Goal: Task Accomplishment & Management: Use online tool/utility

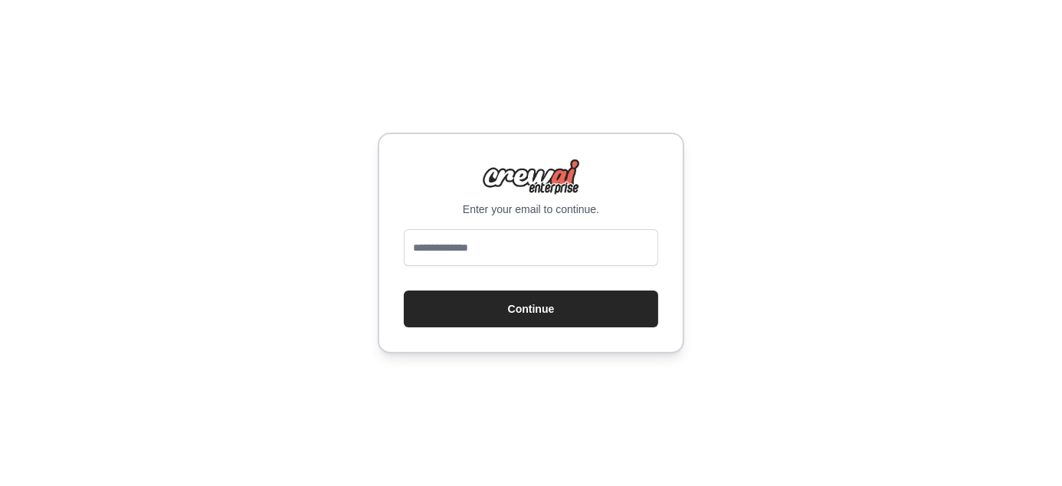
type input "**********"
click at [500, 303] on button "Continue" at bounding box center [531, 308] width 254 height 37
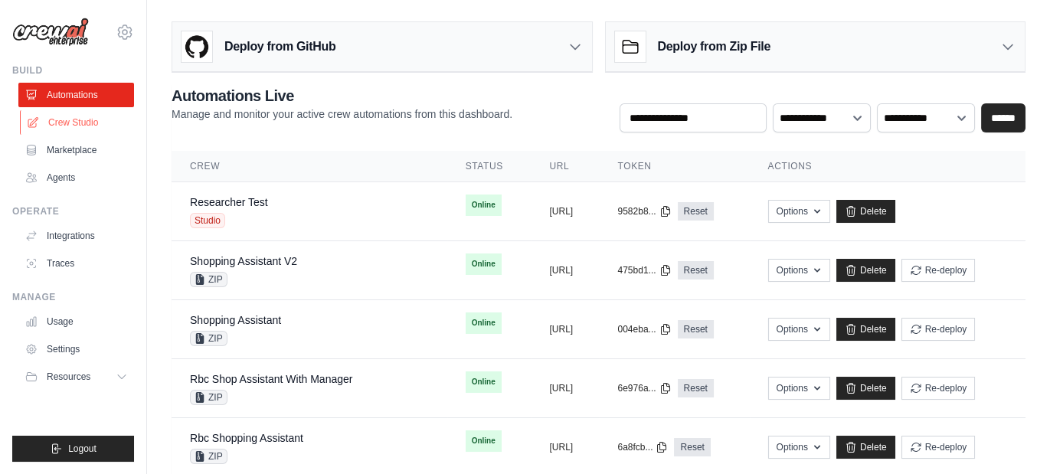
click at [75, 124] on link "Crew Studio" at bounding box center [78, 122] width 116 height 25
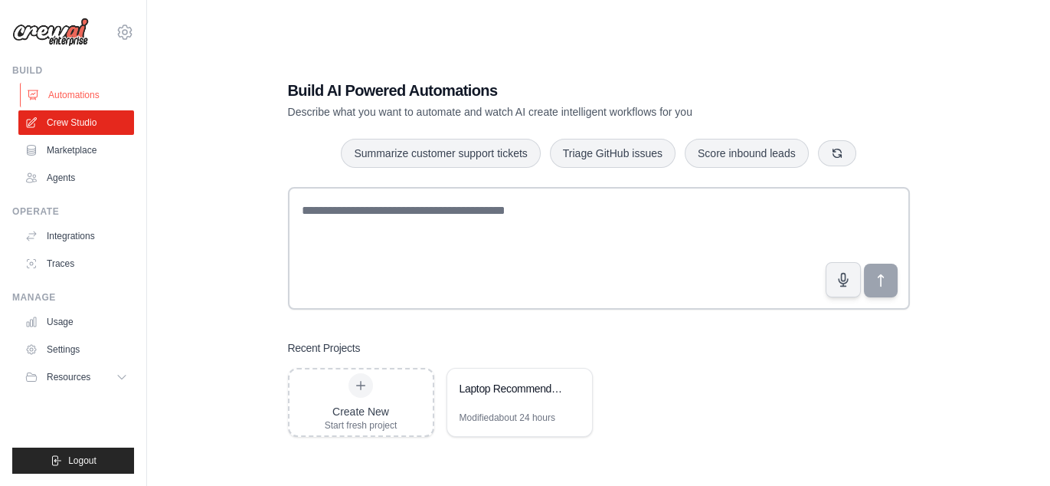
click at [75, 97] on link "Automations" at bounding box center [78, 95] width 116 height 25
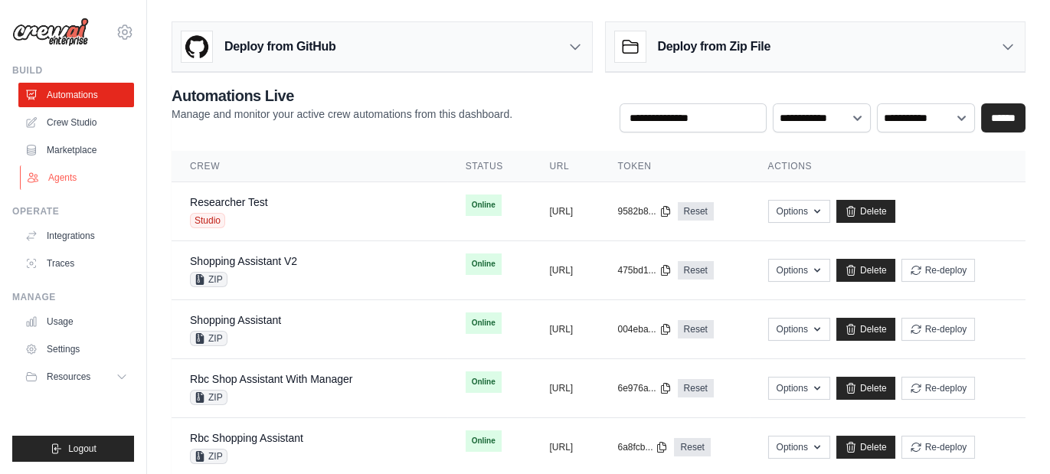
click at [65, 174] on link "Agents" at bounding box center [78, 177] width 116 height 25
click at [76, 176] on link "Agents" at bounding box center [78, 177] width 116 height 25
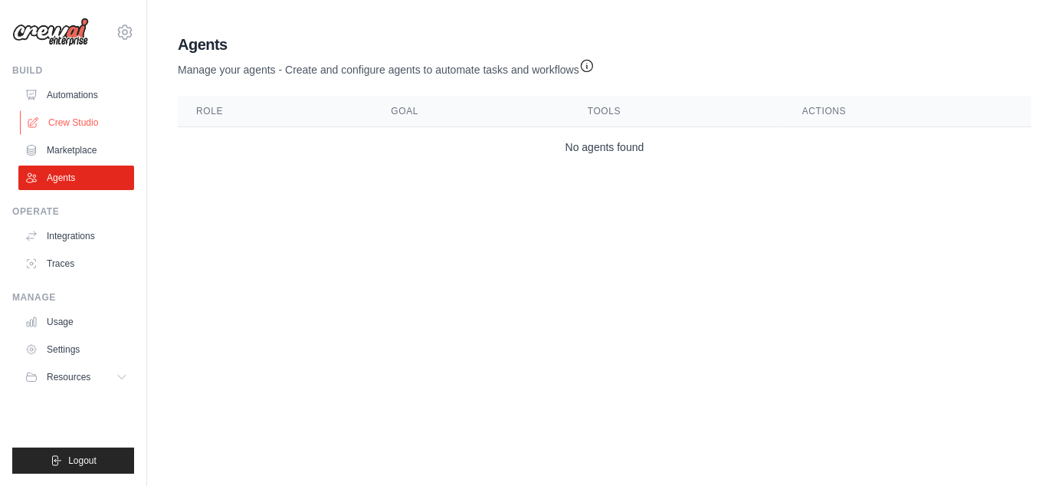
click at [84, 119] on link "Crew Studio" at bounding box center [78, 122] width 116 height 25
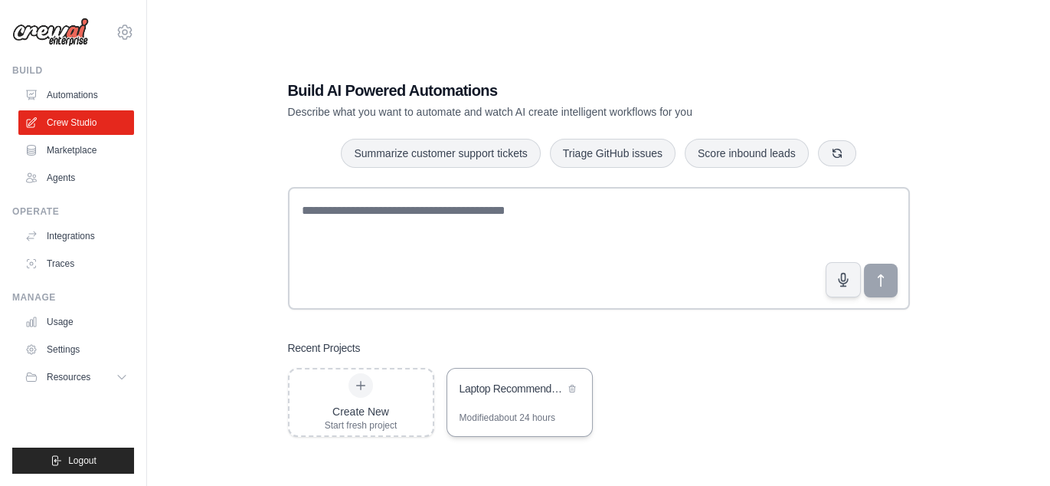
click at [490, 400] on div "Laptop Recommendation Engine" at bounding box center [519, 389] width 145 height 43
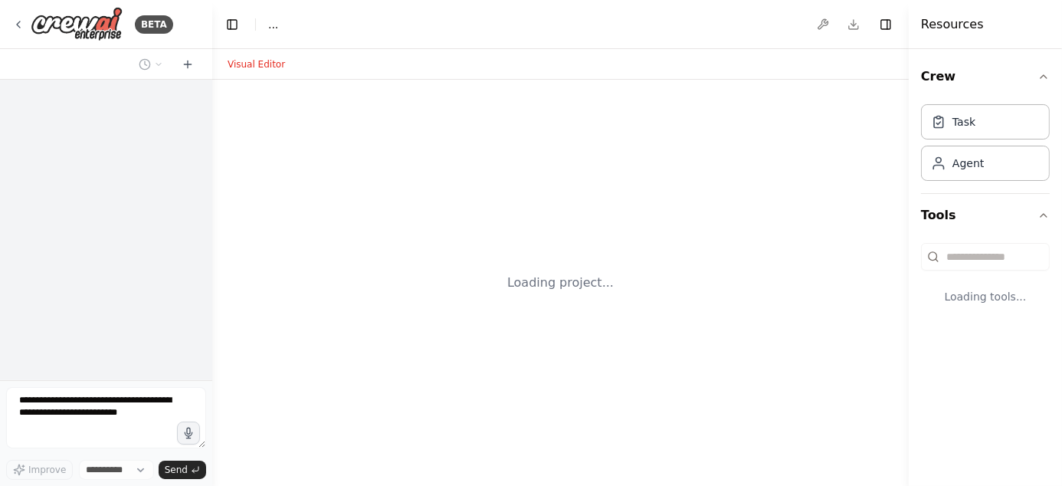
select select "****"
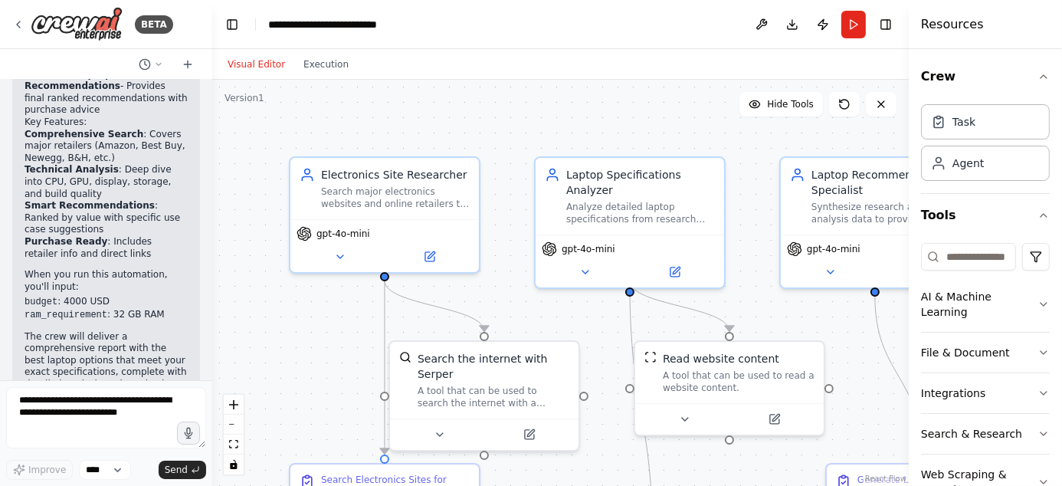
scroll to position [1590, 0]
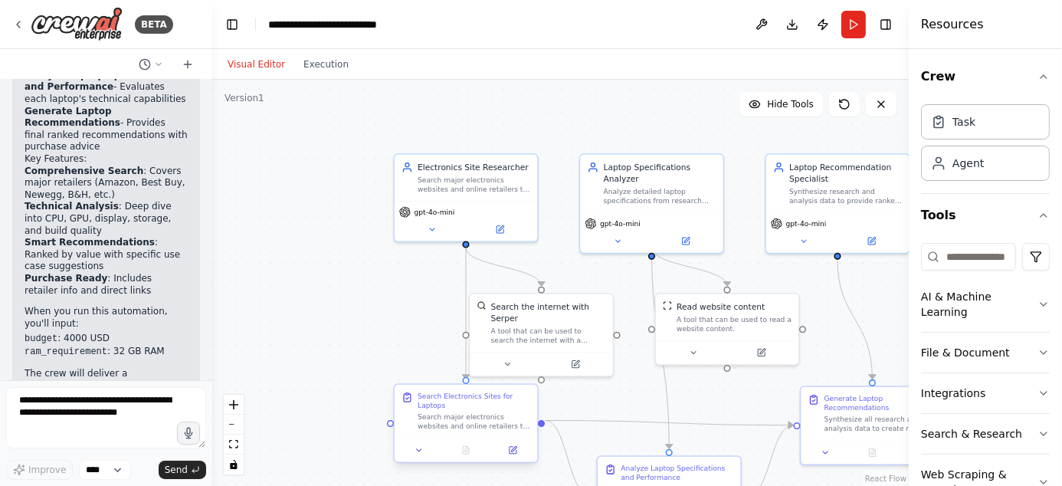
click at [462, 418] on div "Search major electronics websites and online retailers to find laptops under {b…" at bounding box center [474, 421] width 113 height 18
click at [462, 417] on div "Search major electronics websites and online retailers to find laptops under {b…" at bounding box center [474, 421] width 113 height 18
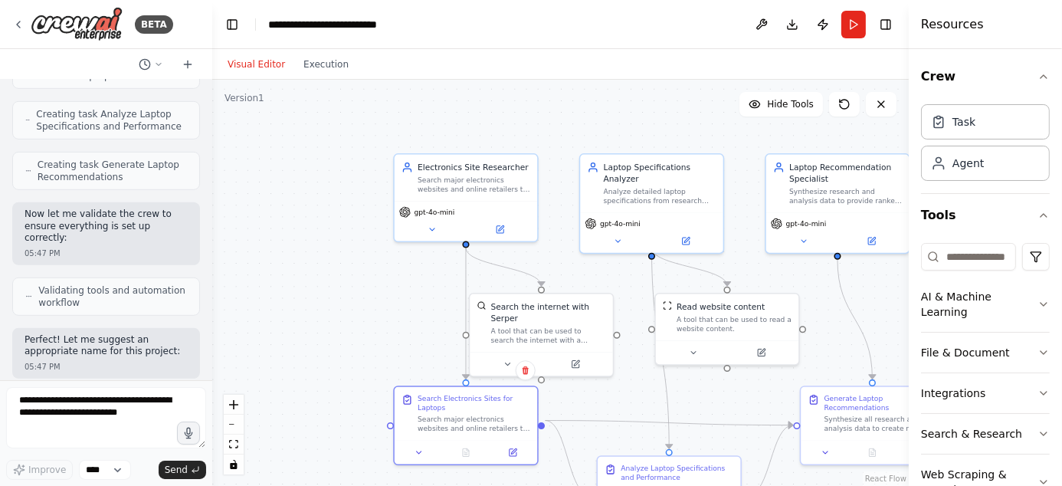
scroll to position [1207, 0]
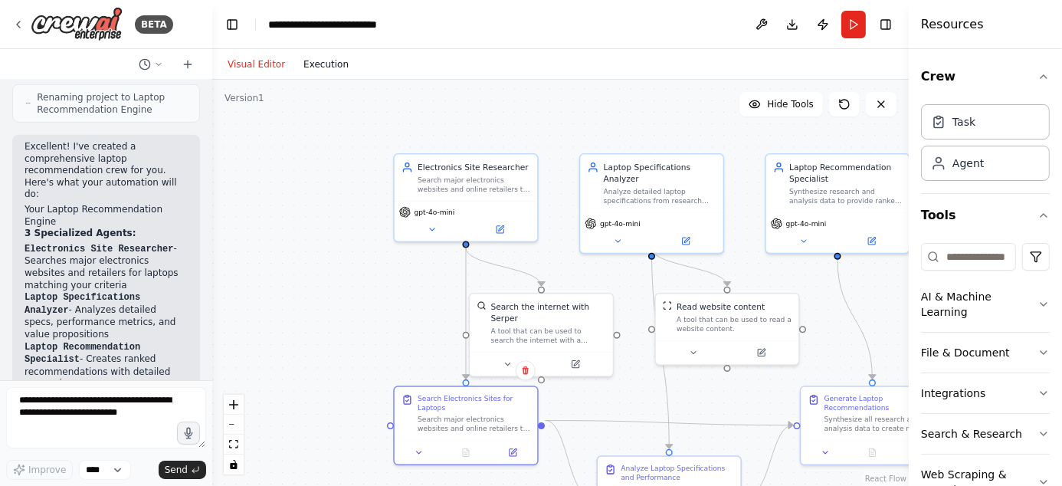
click at [323, 68] on button "Execution" at bounding box center [326, 64] width 64 height 18
click at [245, 67] on button "Visual Editor" at bounding box center [256, 64] width 76 height 18
click at [824, 27] on button "Publish" at bounding box center [823, 25] width 25 height 28
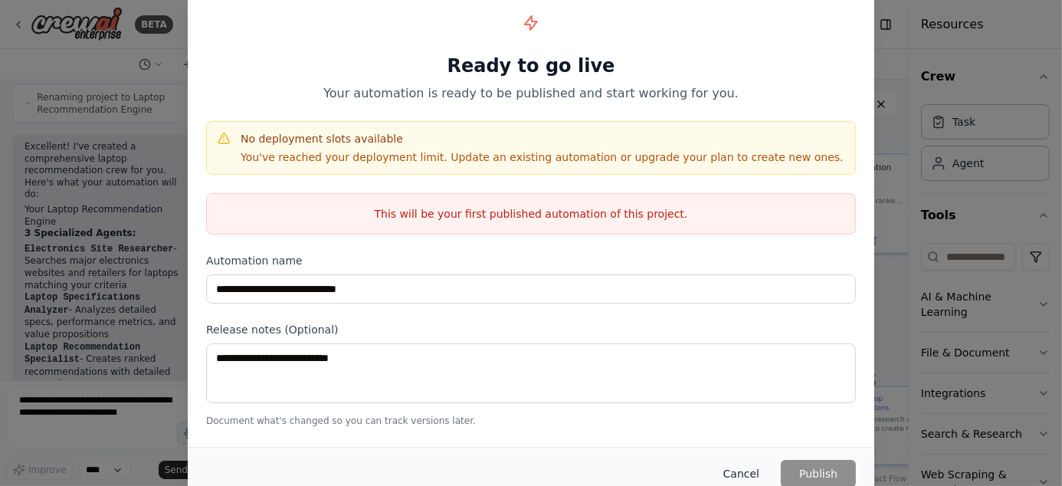
click at [750, 470] on button "Cancel" at bounding box center [741, 474] width 61 height 28
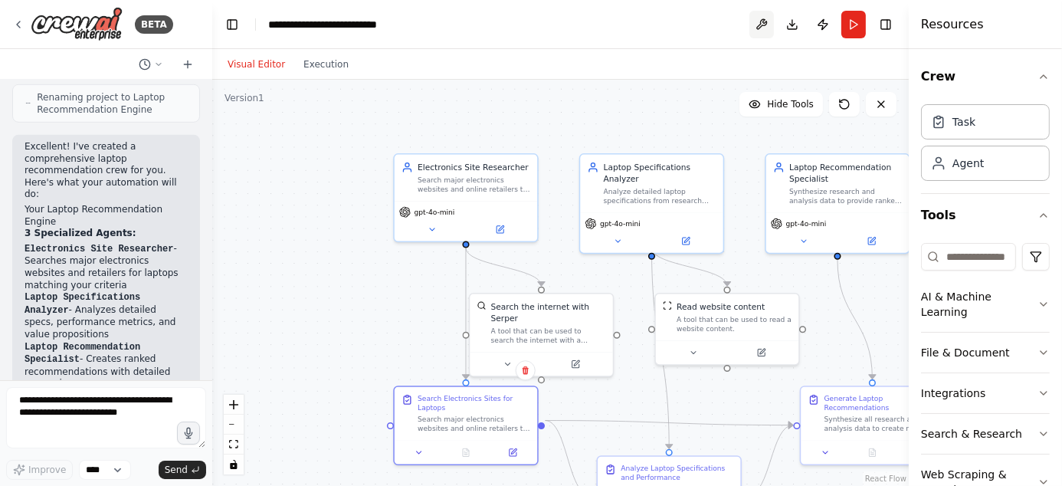
click at [763, 24] on button at bounding box center [761, 25] width 25 height 28
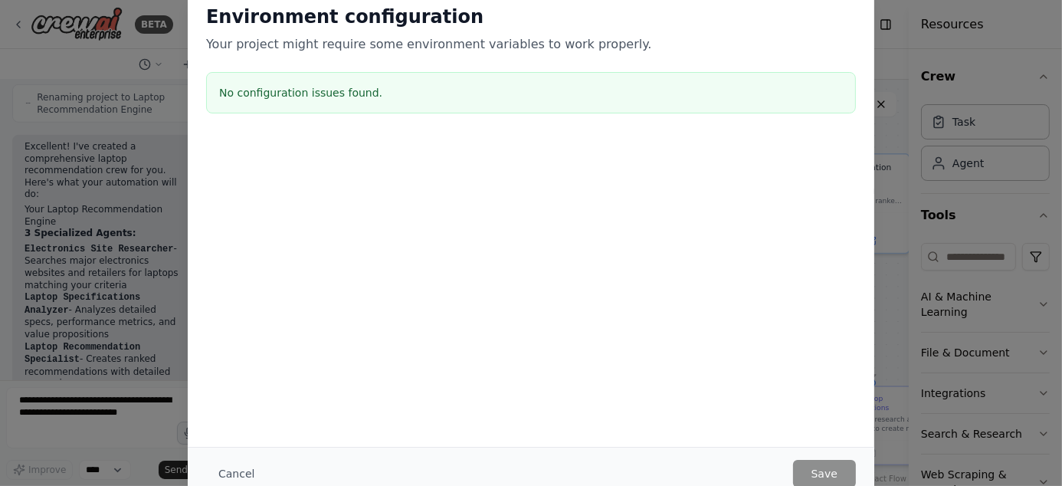
click at [987, 42] on div "Environment configuration Your project might require some environment variables…" at bounding box center [531, 243] width 1062 height 486
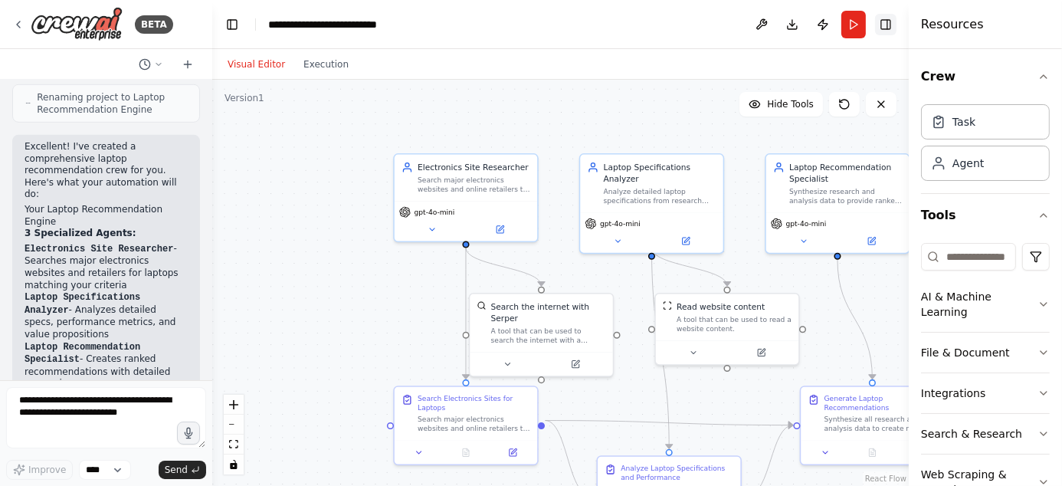
click at [892, 25] on button "Toggle Right Sidebar" at bounding box center [885, 24] width 21 height 21
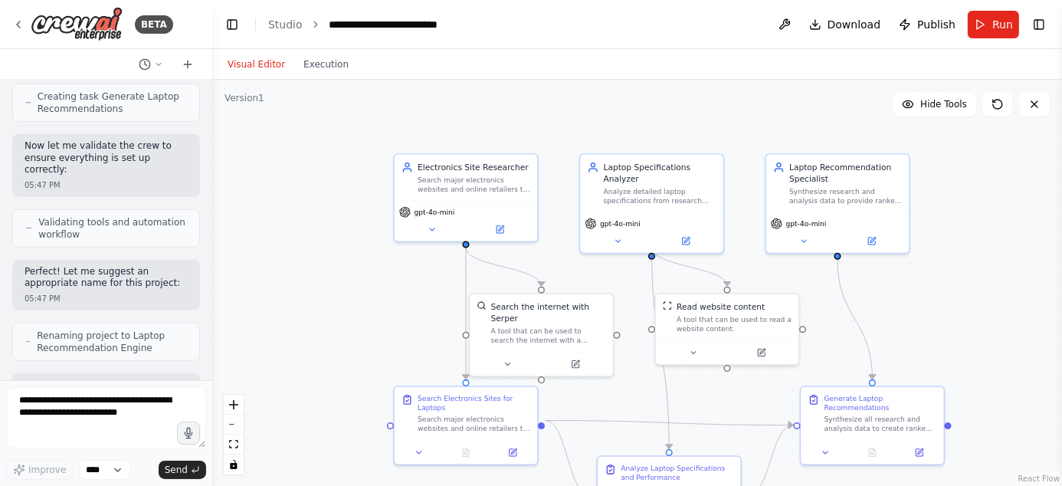
scroll to position [1054, 0]
